Goal: Find specific page/section: Find specific page/section

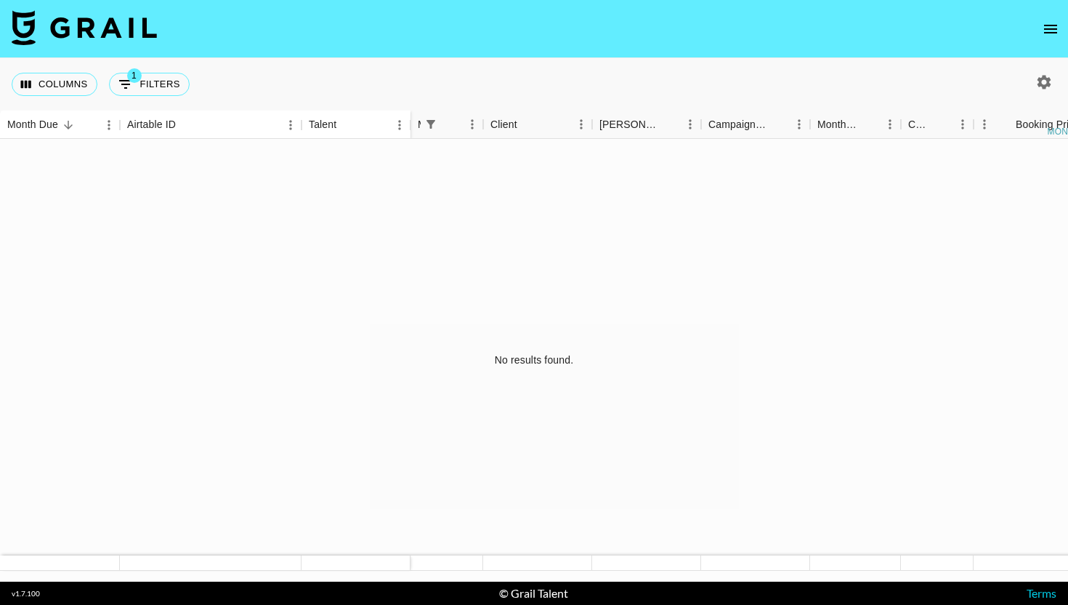
click at [1052, 71] on div at bounding box center [1044, 82] width 25 height 25
click at [1051, 25] on icon "open drawer" at bounding box center [1050, 29] width 13 height 9
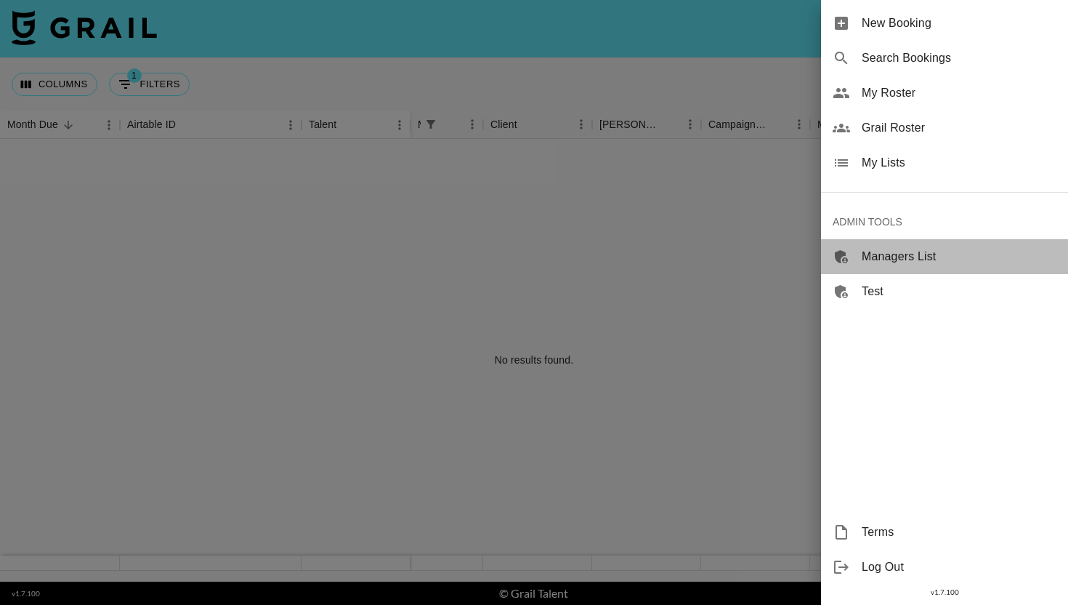
click at [909, 248] on span "Managers List" at bounding box center [959, 256] width 195 height 17
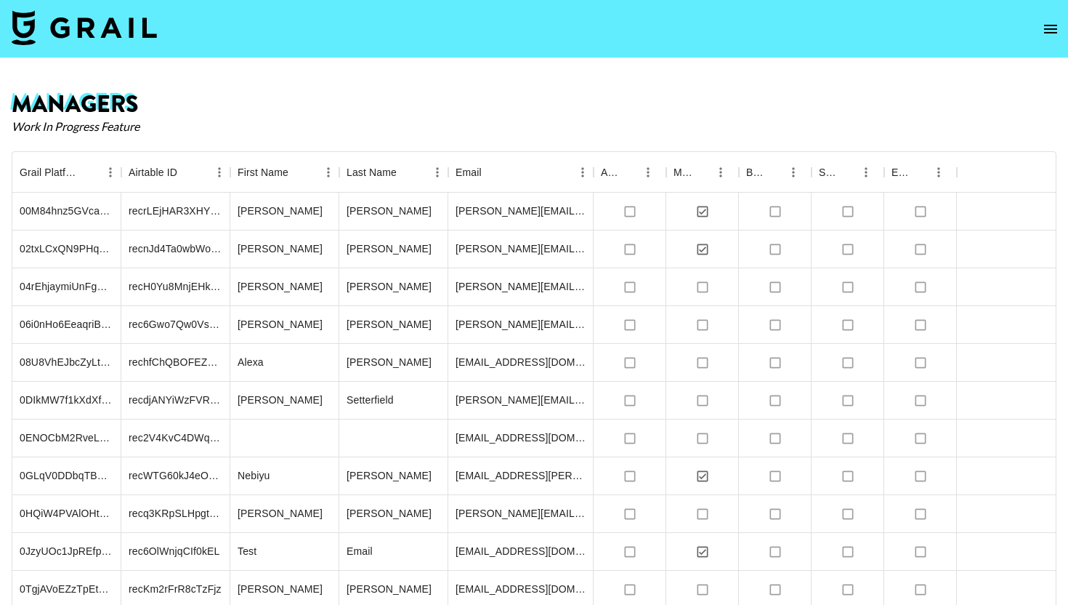
click at [1052, 31] on icon "open drawer" at bounding box center [1050, 28] width 17 height 17
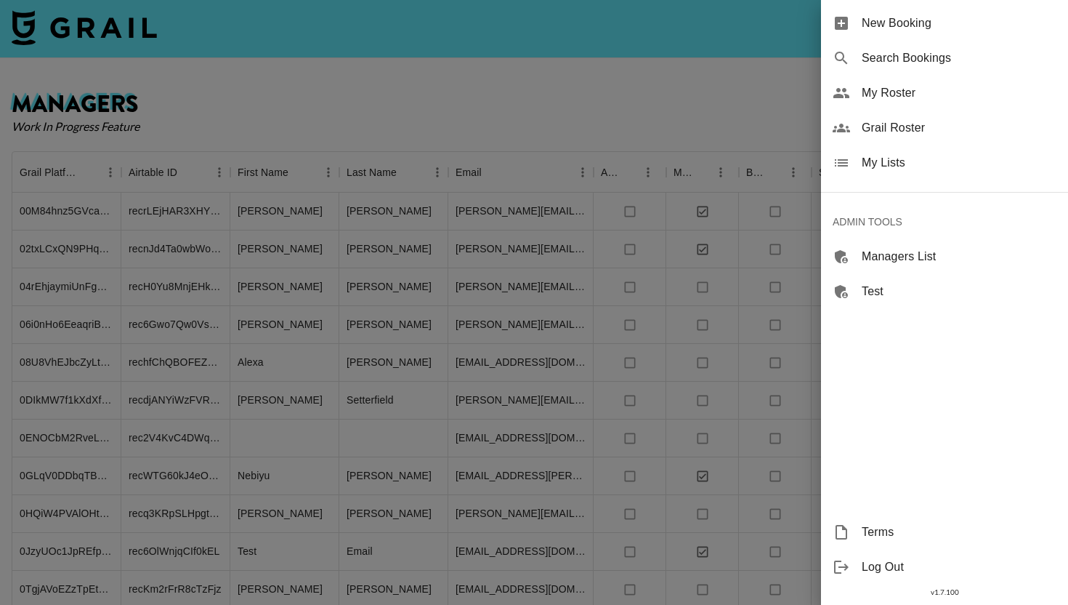
click at [107, 17] on div at bounding box center [534, 302] width 1068 height 605
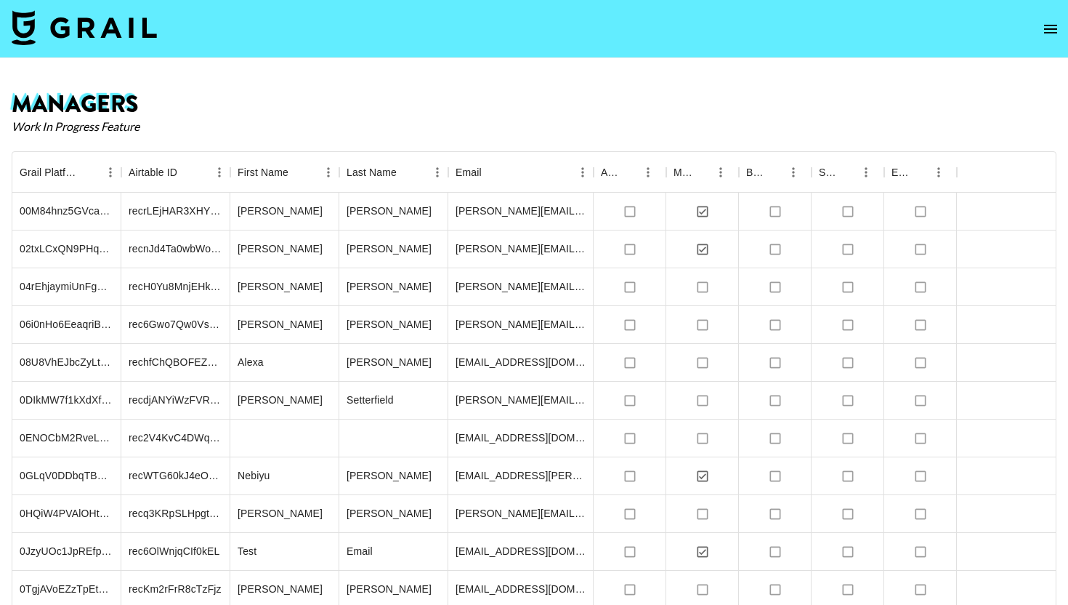
click at [107, 29] on img at bounding box center [84, 27] width 145 height 35
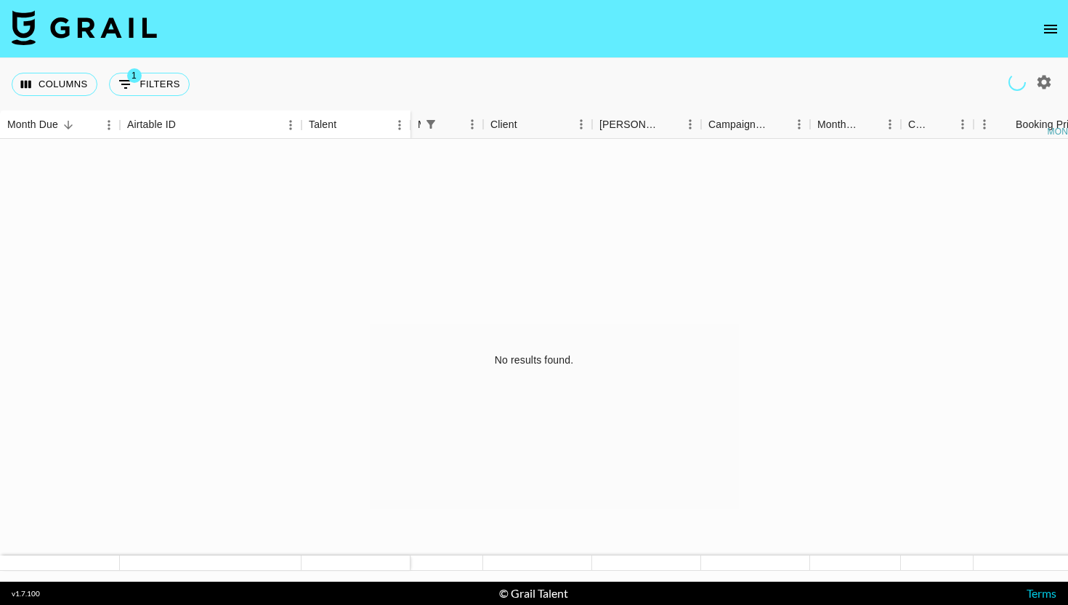
click at [484, 48] on nav at bounding box center [534, 29] width 1068 height 58
click at [148, 85] on button "1 Filters" at bounding box center [149, 84] width 81 height 23
select select "managerIds"
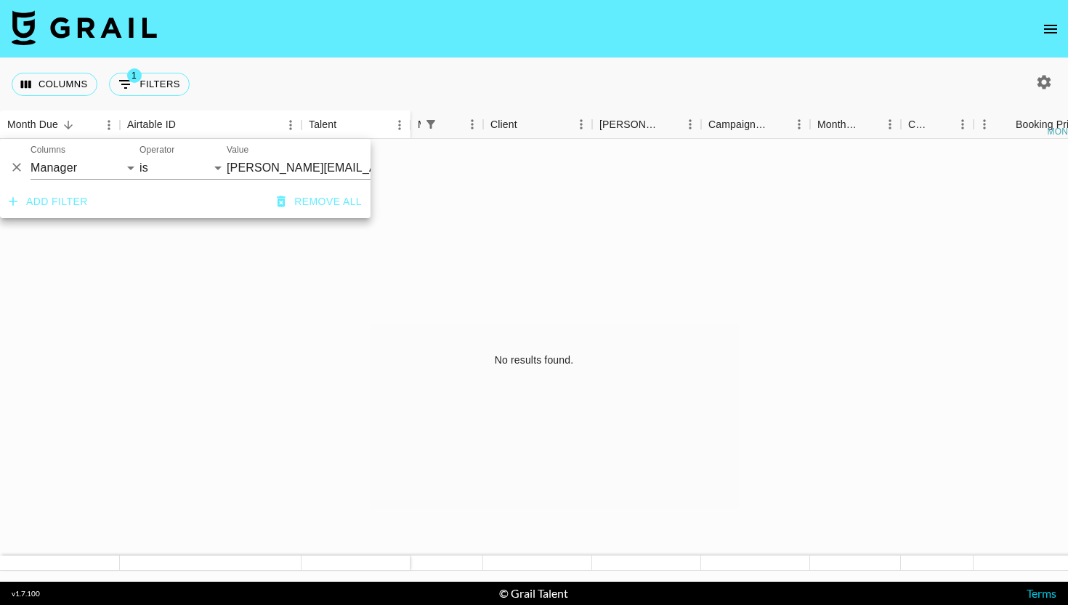
click at [17, 173] on icon "Delete" at bounding box center [16, 167] width 15 height 15
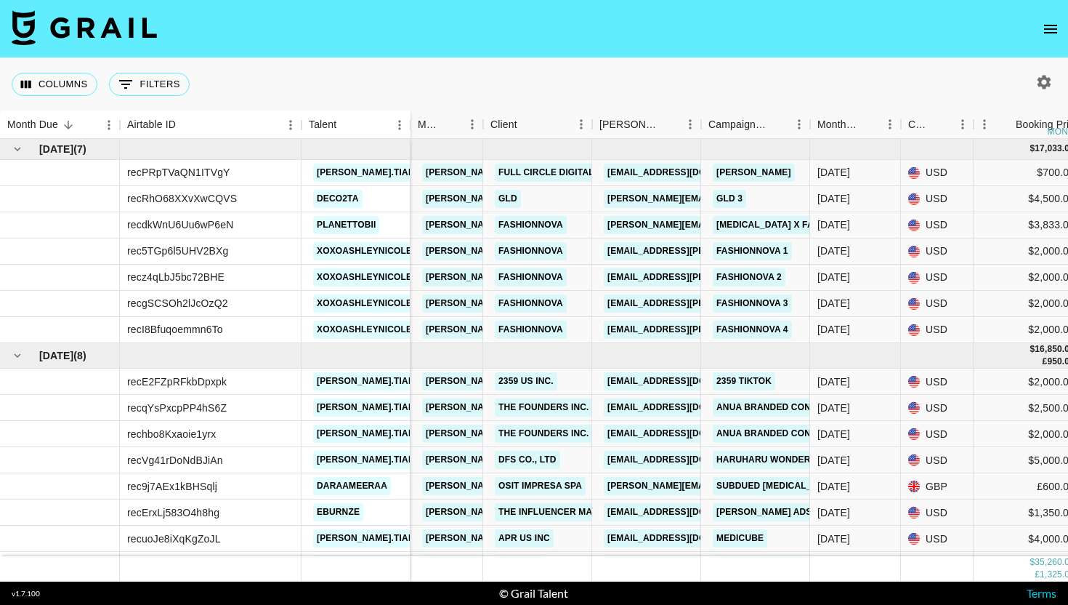
click at [576, 84] on div "Columns 0 Filters + Booking" at bounding box center [534, 84] width 1068 height 52
click at [1044, 84] on icon "button" at bounding box center [1045, 82] width 14 height 14
select select "[DATE]"
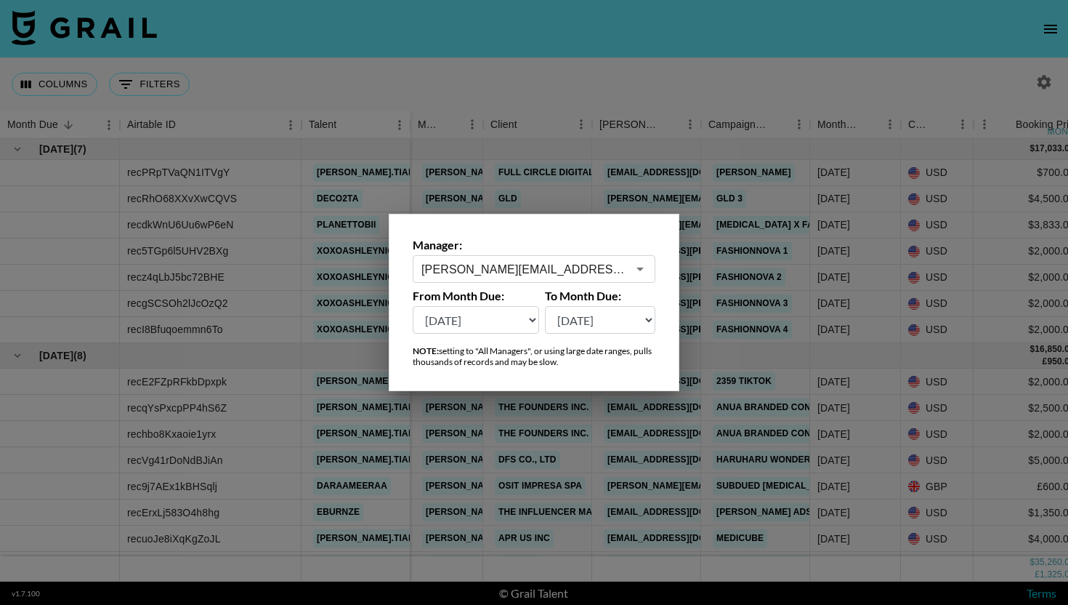
click at [613, 84] on div at bounding box center [534, 302] width 1068 height 605
